Goal: Task Accomplishment & Management: Use online tool/utility

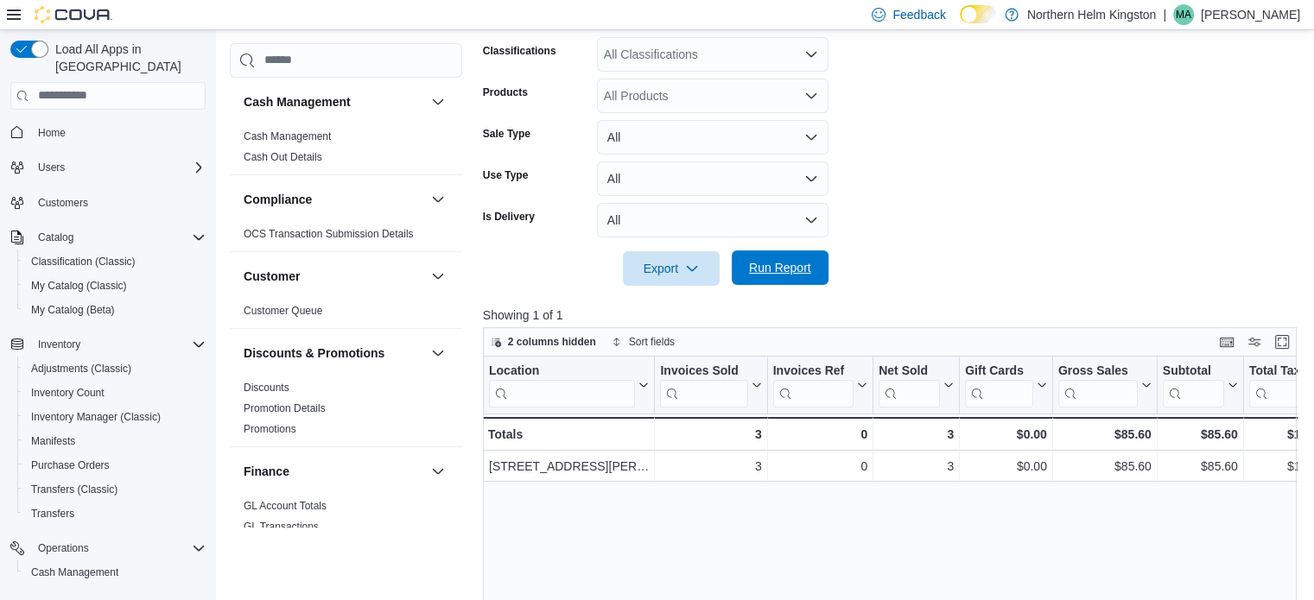
scroll to position [472, 0]
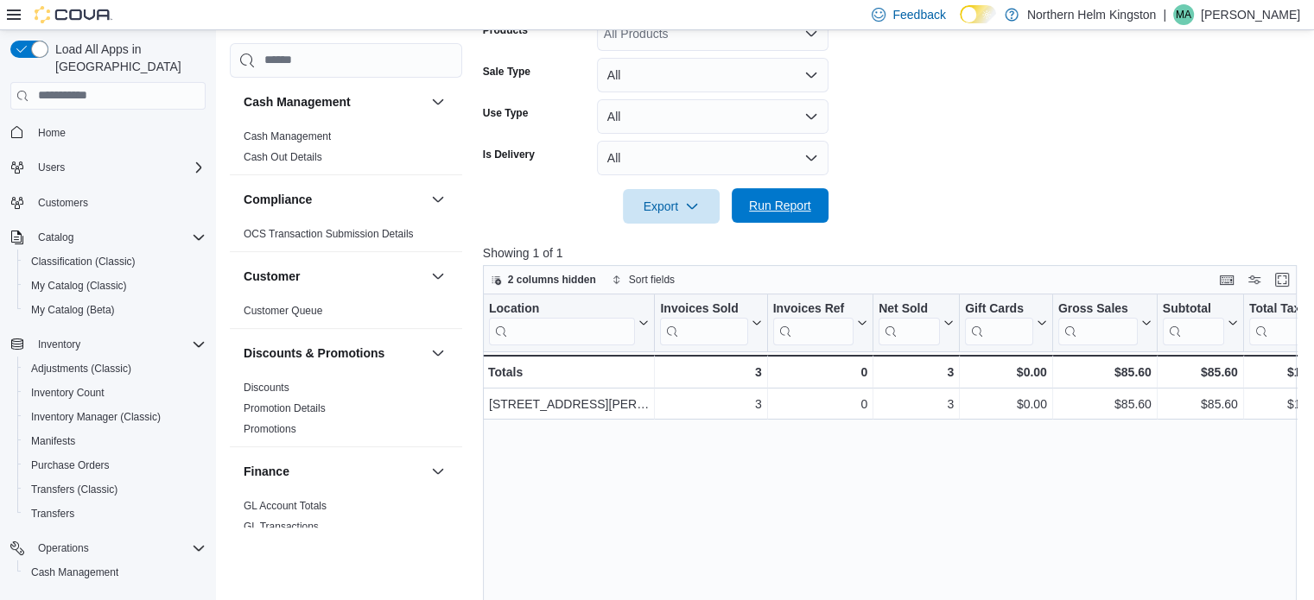
click at [778, 208] on span "Run Report" at bounding box center [780, 205] width 62 height 17
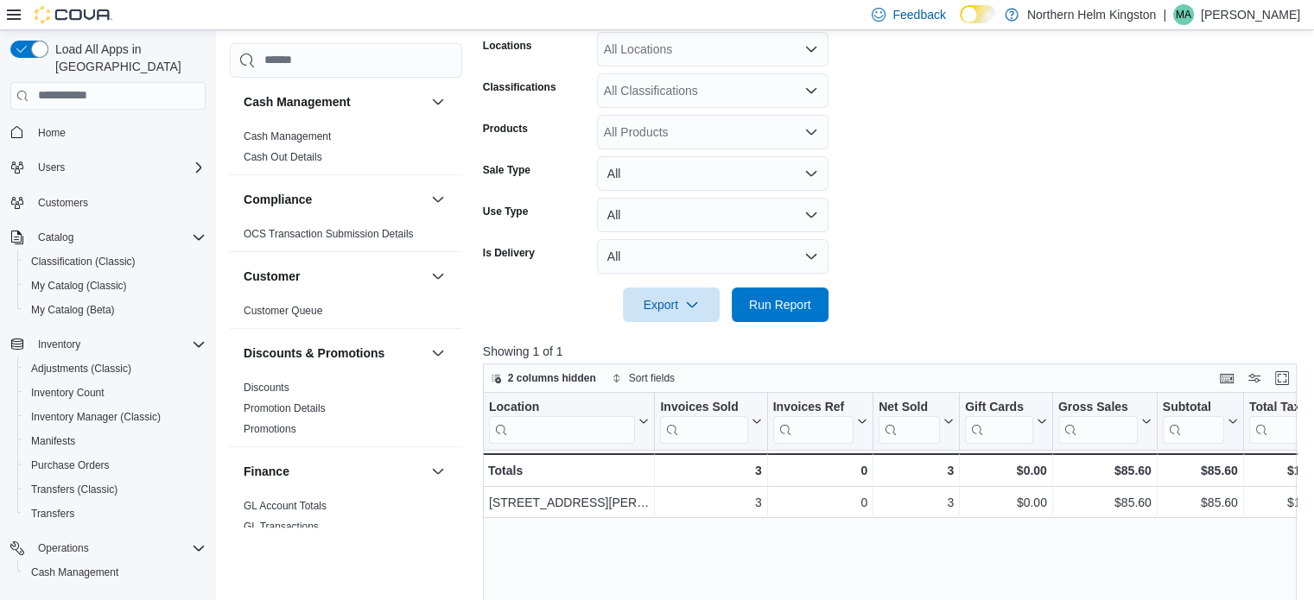
scroll to position [212, 0]
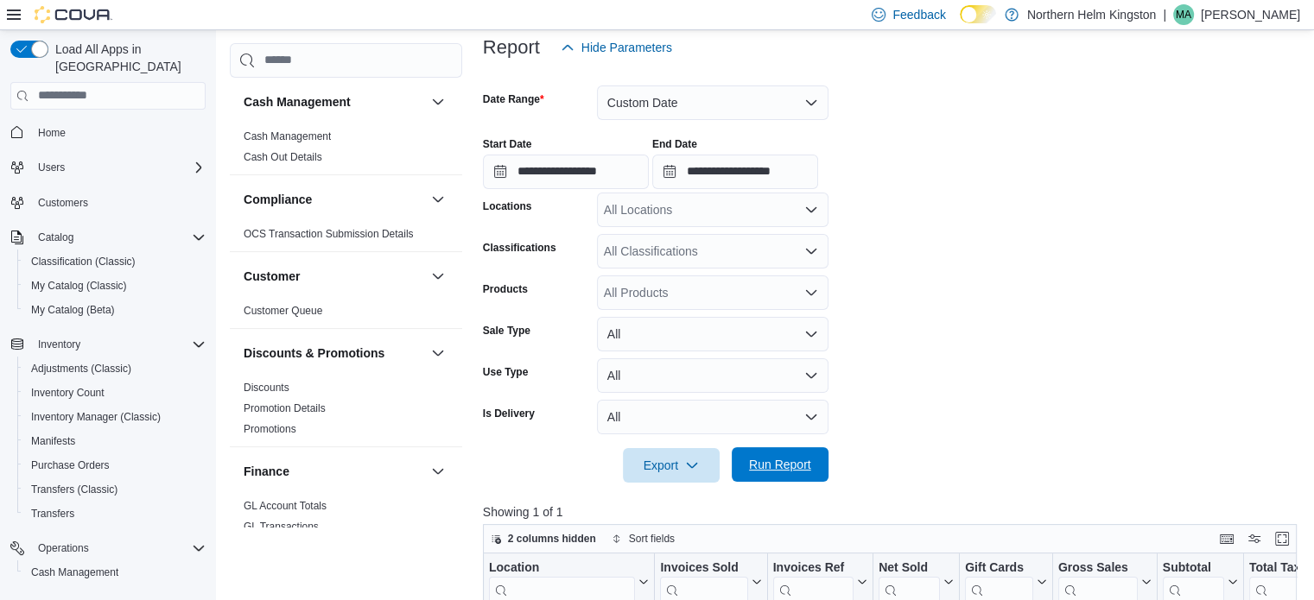
click at [783, 472] on span "Run Report" at bounding box center [780, 464] width 62 height 17
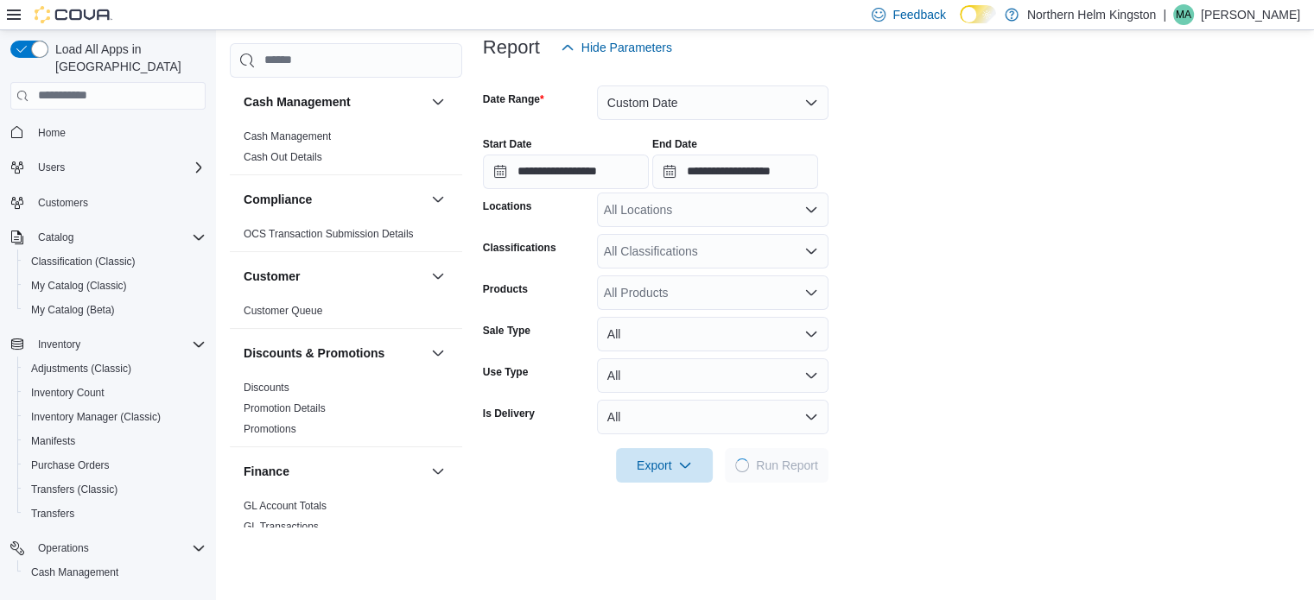
scroll to position [472, 0]
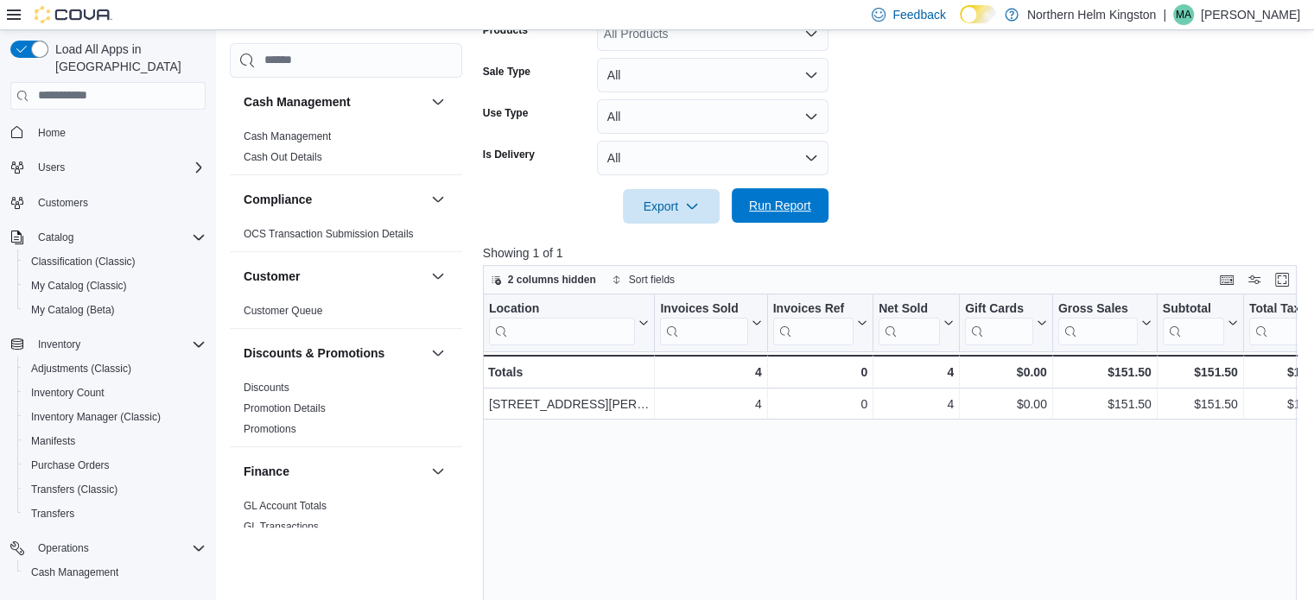
click at [799, 210] on span "Run Report" at bounding box center [780, 205] width 62 height 17
click at [772, 196] on span "Run Report" at bounding box center [780, 205] width 76 height 35
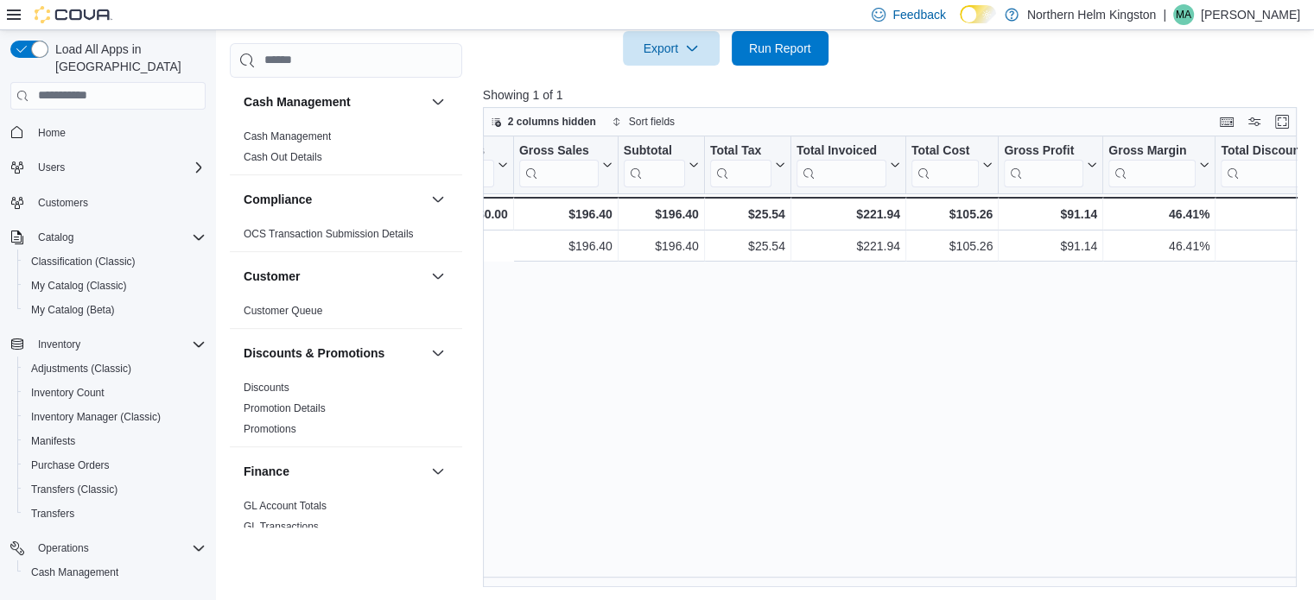
scroll to position [0, 1299]
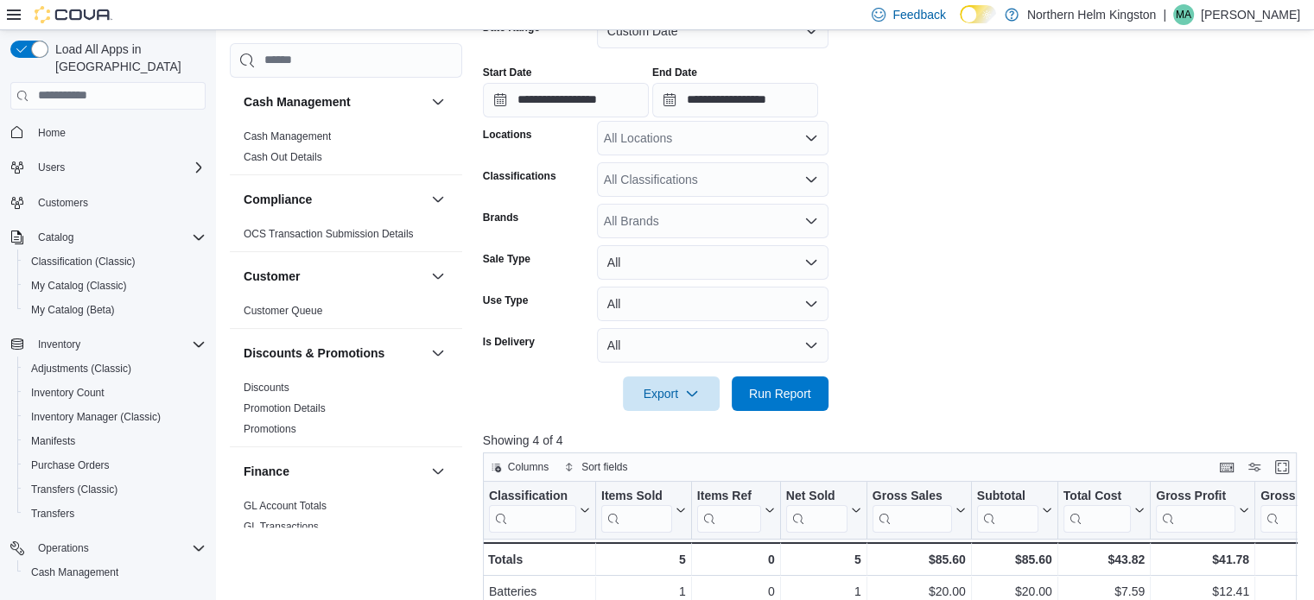
scroll to position [317, 0]
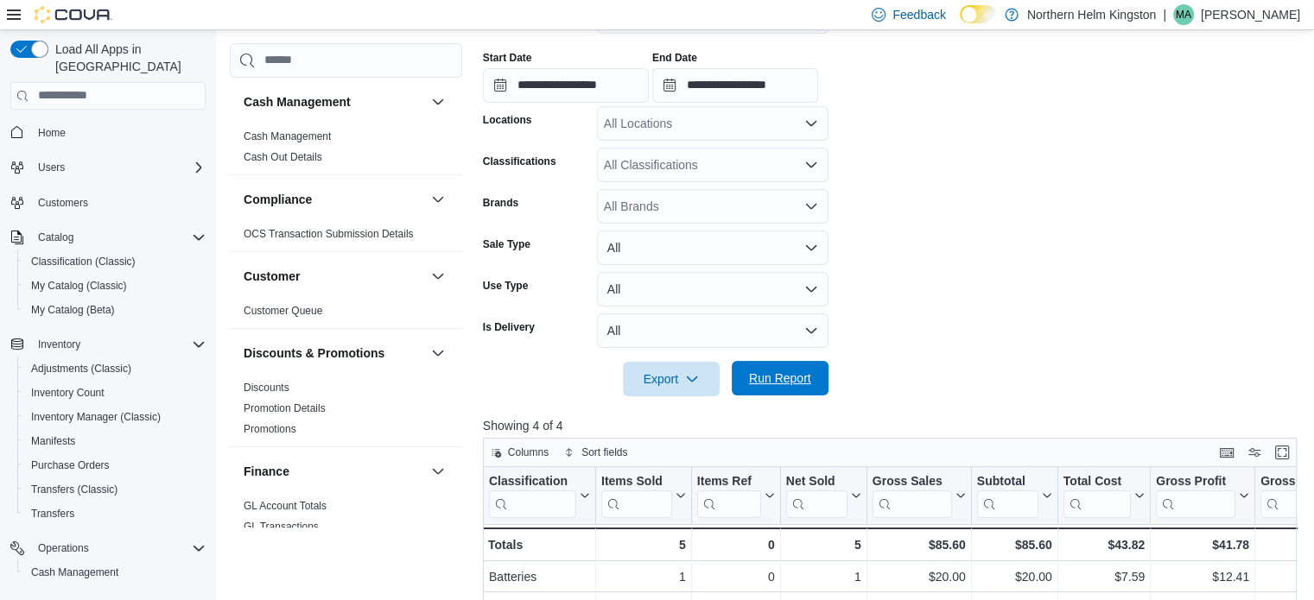
click at [803, 370] on span "Run Report" at bounding box center [780, 378] width 76 height 35
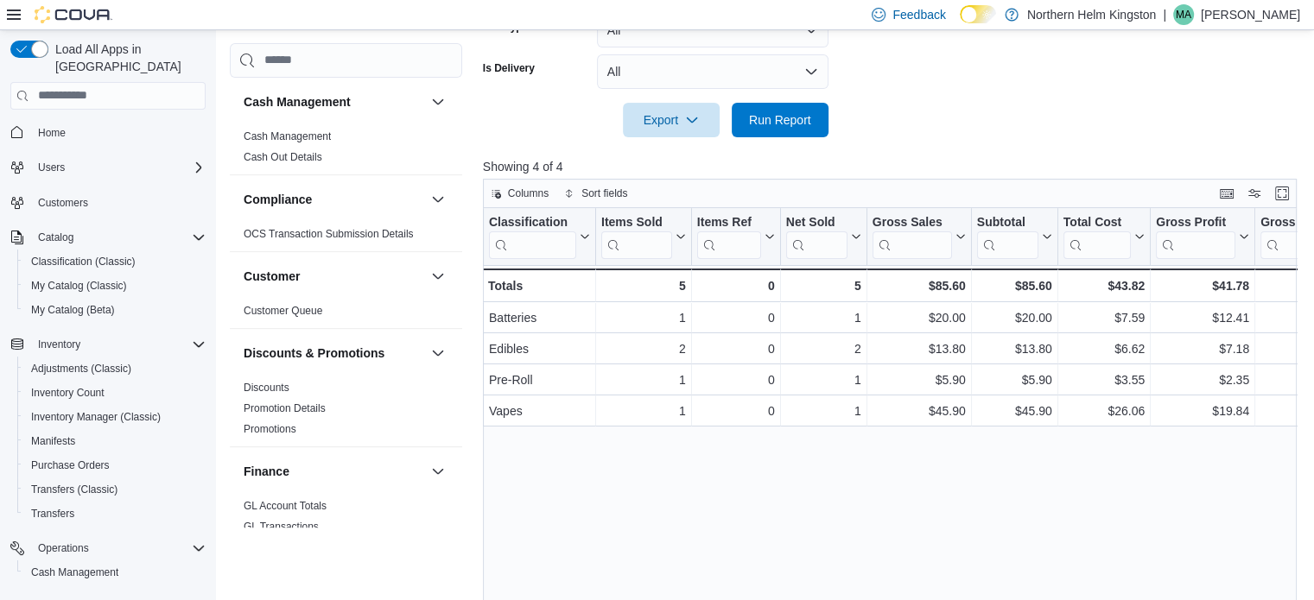
scroll to position [144, 0]
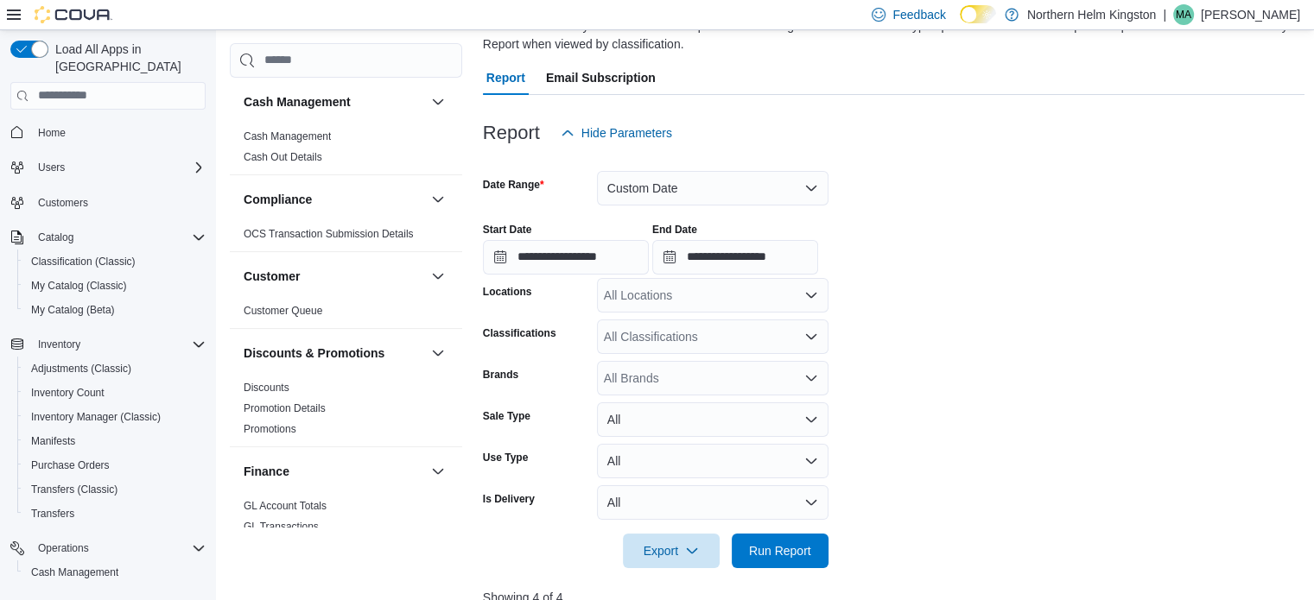
scroll to position [403, 0]
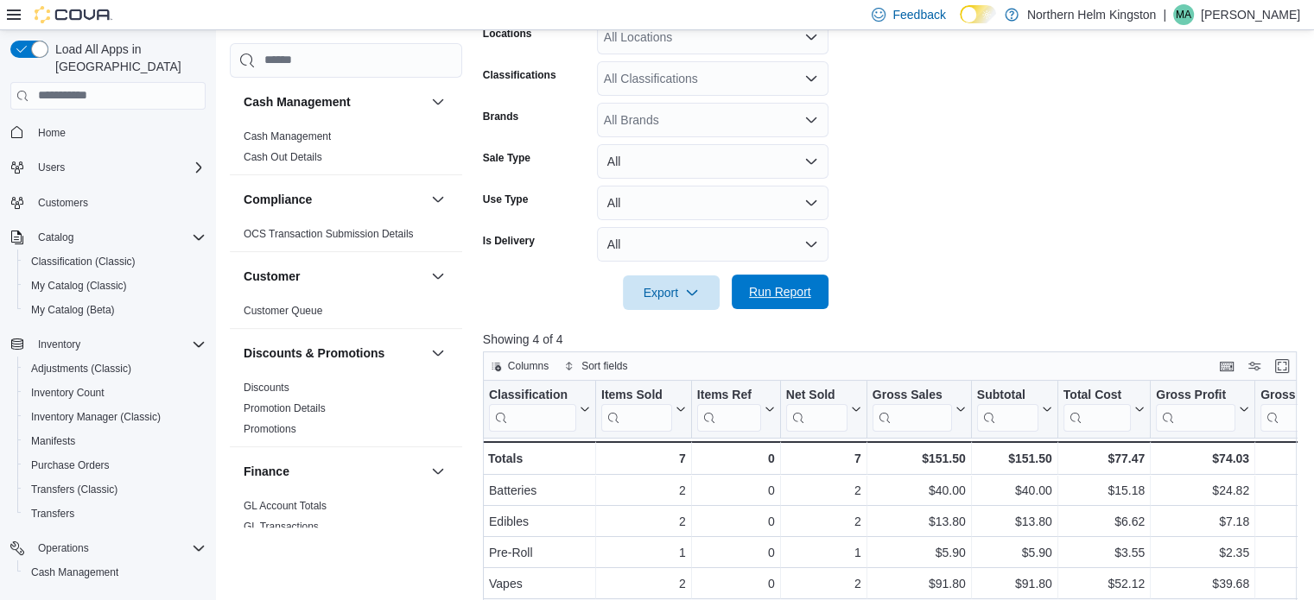
click at [808, 301] on span "Run Report" at bounding box center [780, 292] width 76 height 35
click at [787, 304] on span "Run Report" at bounding box center [780, 292] width 76 height 35
